Goal: Task Accomplishment & Management: Use online tool/utility

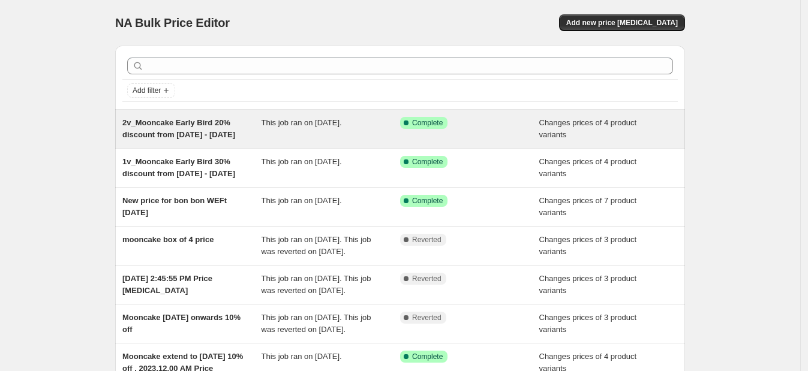
click at [300, 134] on div "This job ran on [DATE]." at bounding box center [330, 129] width 139 height 24
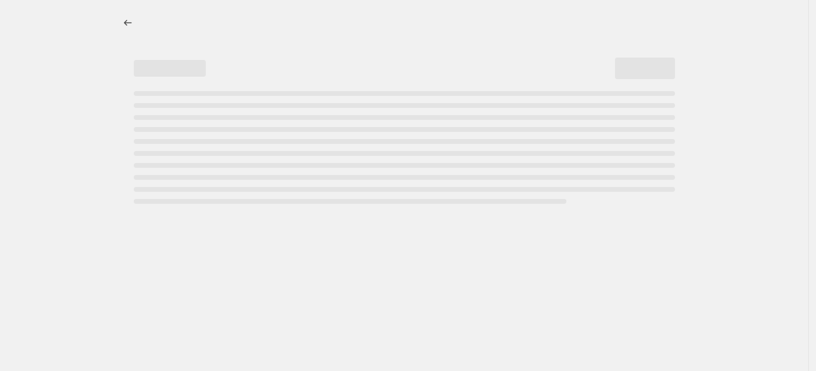
select select "collection"
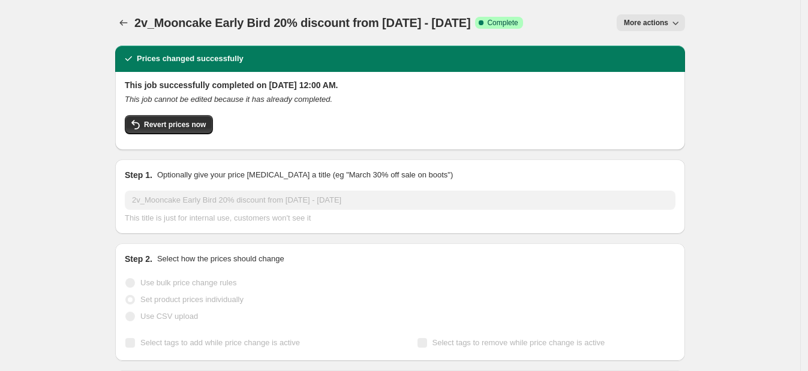
click at [636, 20] on span "More actions" at bounding box center [646, 23] width 44 height 10
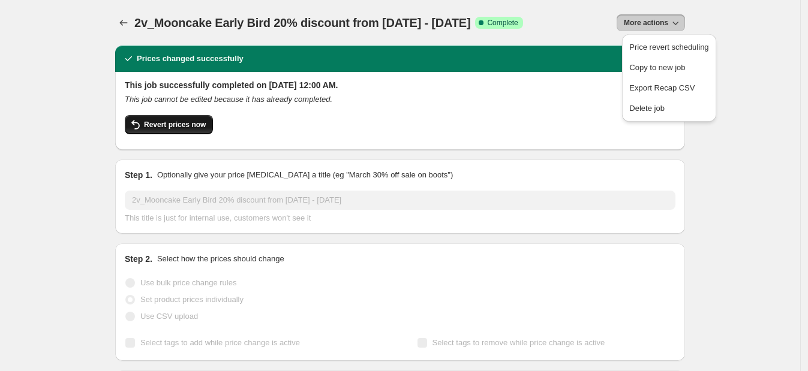
click at [183, 120] on span "Revert prices now" at bounding box center [175, 125] width 62 height 10
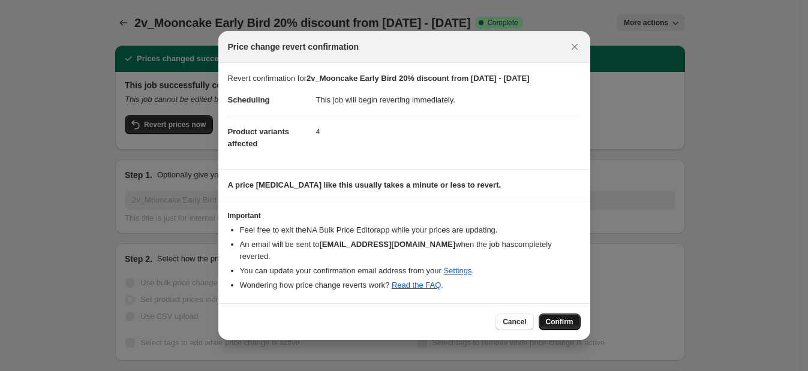
click at [561, 320] on span "Confirm" at bounding box center [560, 322] width 28 height 10
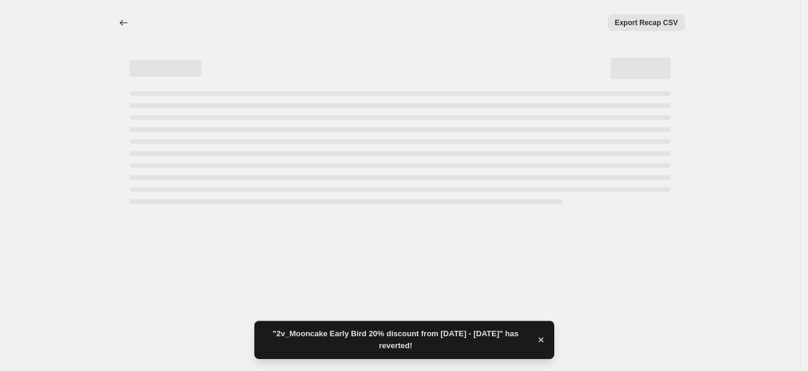
select select "collection"
